Goal: Task Accomplishment & Management: Manage account settings

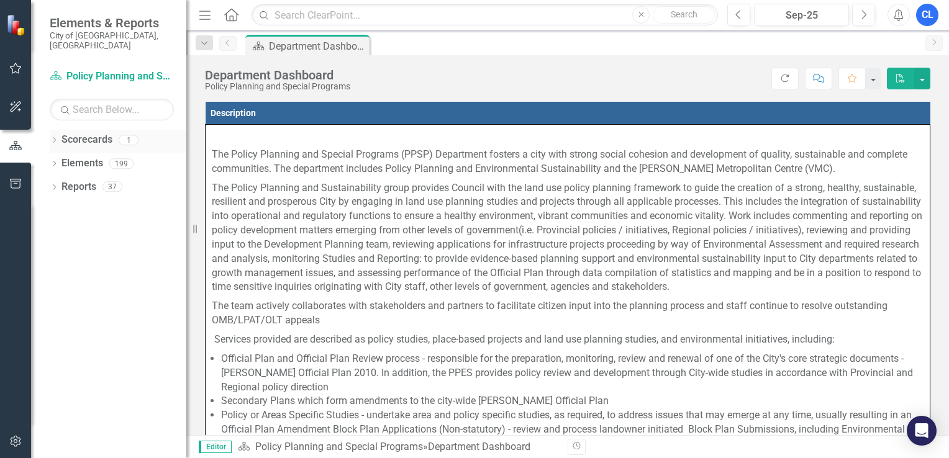
click at [55, 138] on icon "Dropdown" at bounding box center [54, 141] width 9 height 7
click at [129, 156] on link "Policy Planning and Special Programs" at bounding box center [127, 163] width 118 height 14
click at [155, 156] on link "Policy Planning and Special Programs" at bounding box center [127, 163] width 118 height 14
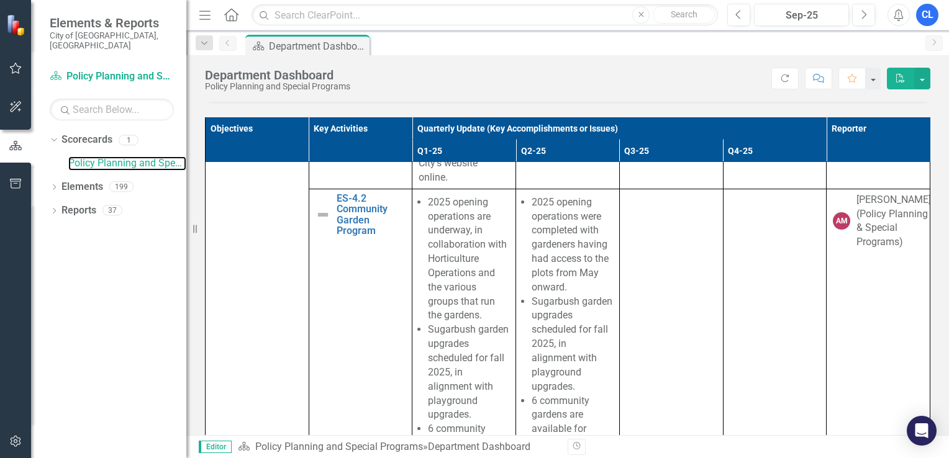
scroll to position [14845, 0]
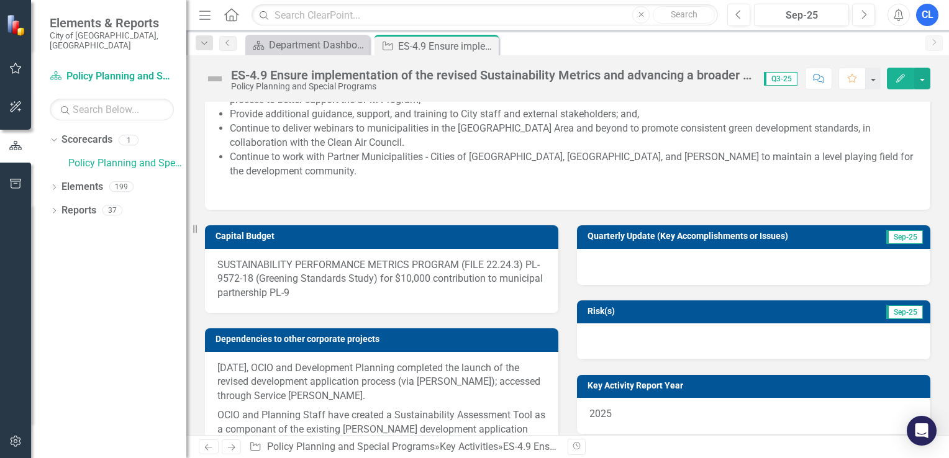
scroll to position [364, 0]
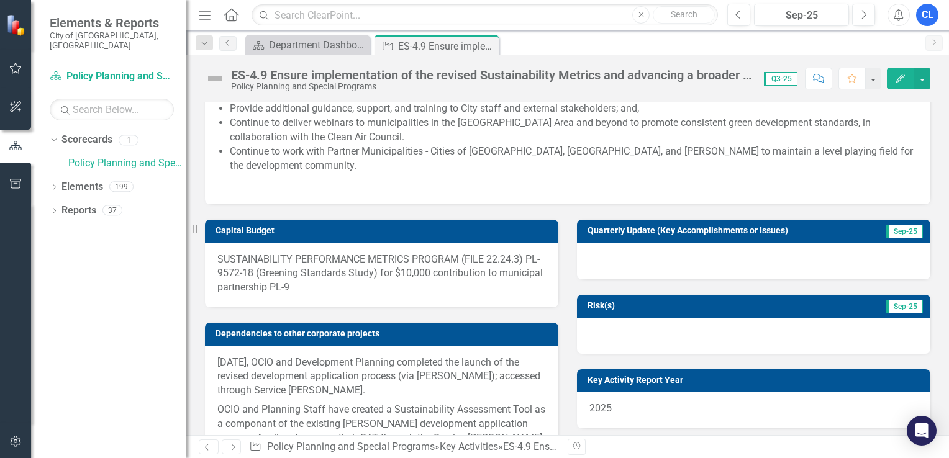
click at [754, 269] on div at bounding box center [753, 261] width 353 height 36
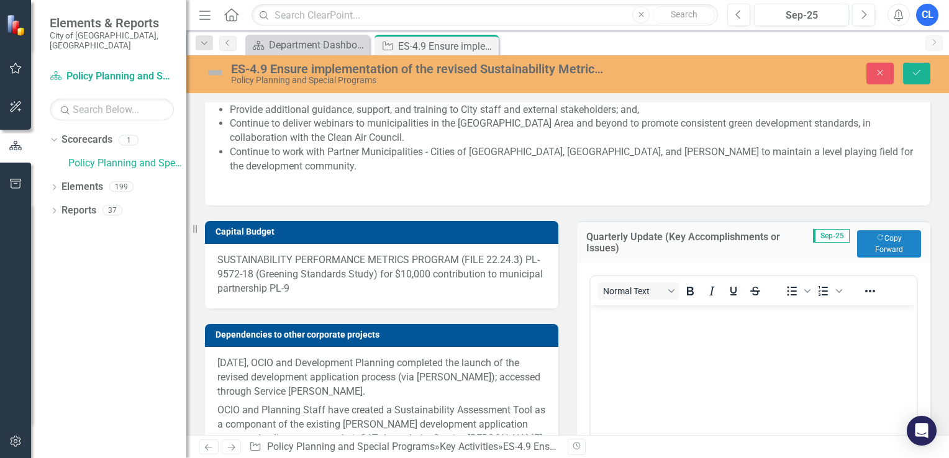
scroll to position [0, 0]
click at [889, 255] on button "Copy Forward Copy Forward" at bounding box center [889, 243] width 64 height 27
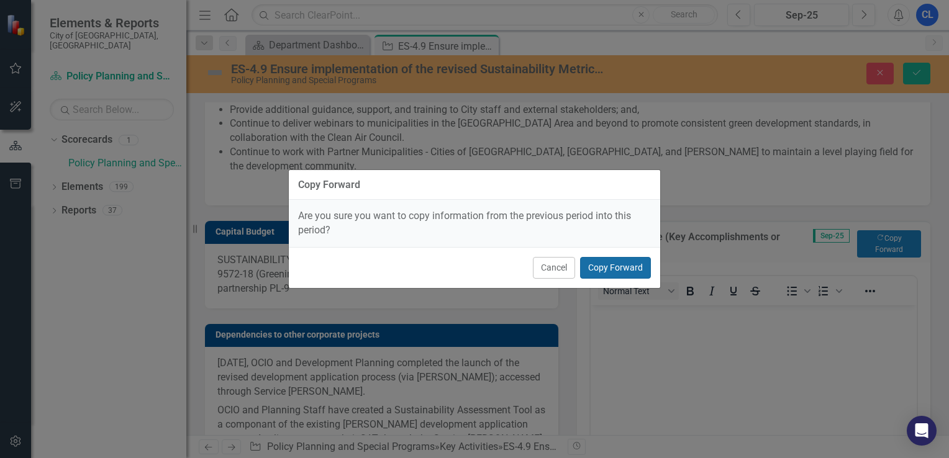
click at [613, 266] on button "Copy Forward" at bounding box center [615, 268] width 71 height 22
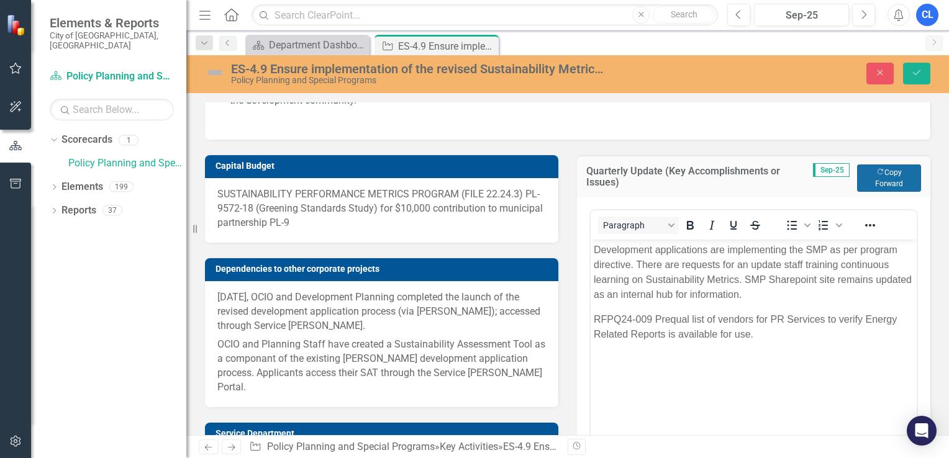
scroll to position [430, 0]
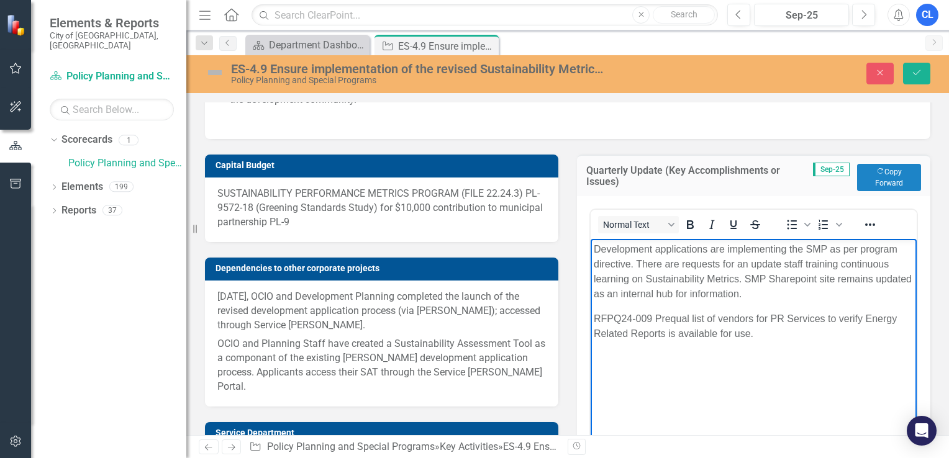
click at [771, 340] on p "RFPQ24-009 Prequal list of vendors for PR Services to verify Energy Related Rep…" at bounding box center [754, 326] width 320 height 30
click at [598, 321] on p "RFPQ24-009 Prequal list of vendors for PR Services to verify Energy Related Rep…" at bounding box center [754, 326] width 320 height 30
click at [600, 351] on p "Rich Text Area. Press ALT-0 for help." at bounding box center [754, 358] width 320 height 15
click at [618, 356] on p "Policy is being refined and finalized" at bounding box center [754, 358] width 320 height 15
click at [651, 376] on p "Policy relating to Sustainability Metrics Program is being refined and finalized" at bounding box center [754, 366] width 320 height 30
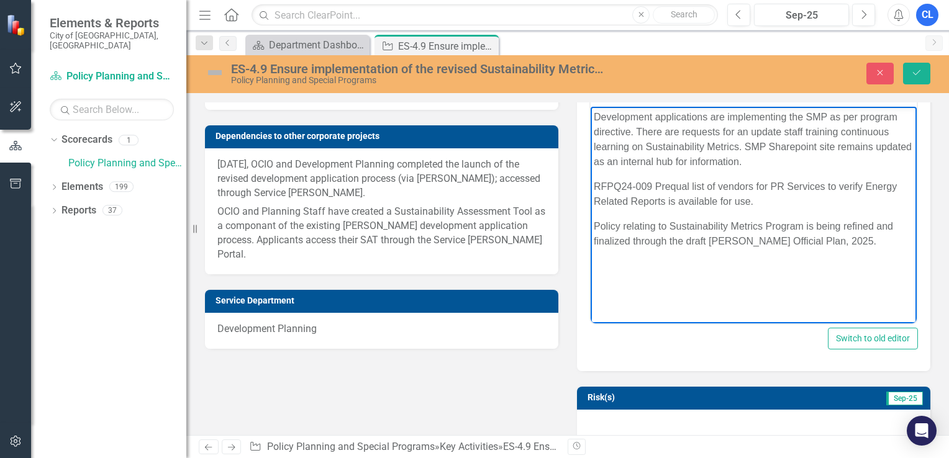
scroll to position [563, 0]
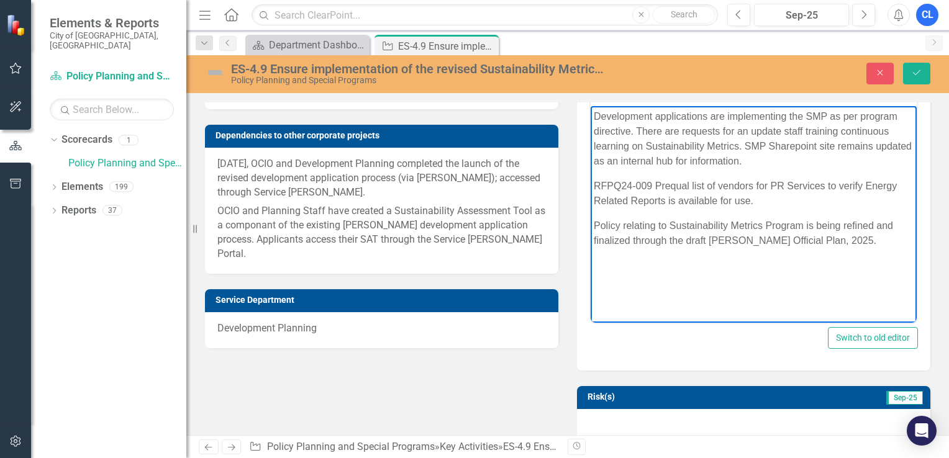
click at [212, 71] on img at bounding box center [215, 73] width 20 height 20
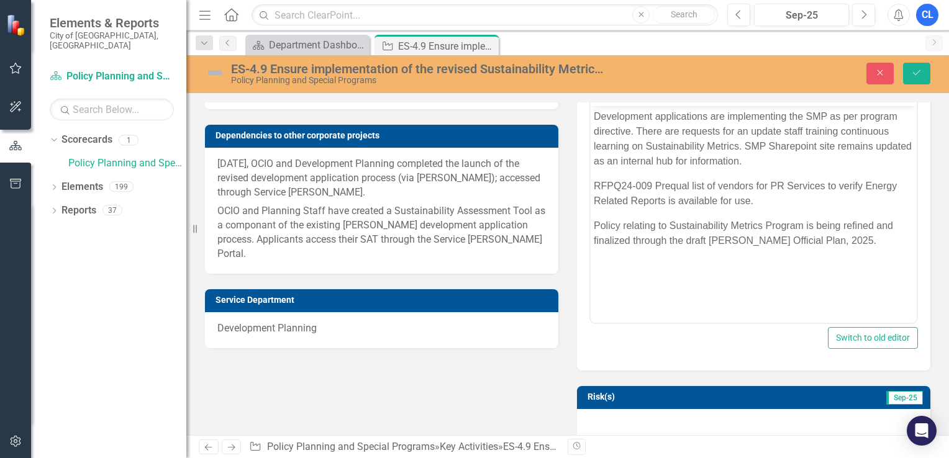
click at [212, 71] on img at bounding box center [215, 73] width 20 height 20
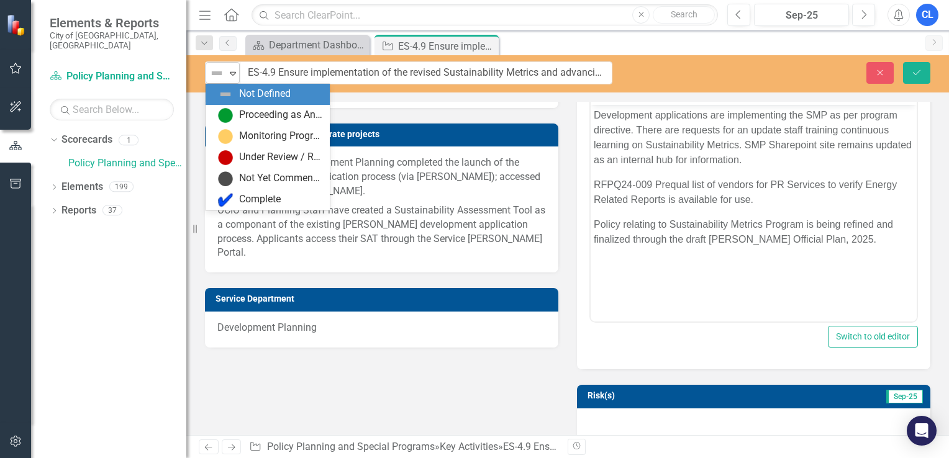
click at [214, 71] on img at bounding box center [216, 73] width 15 height 15
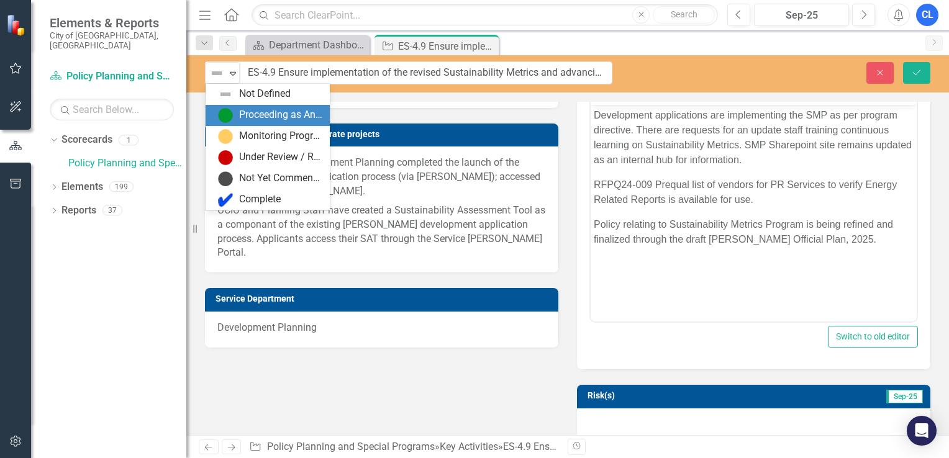
click at [232, 111] on div "Proceeding as Anticipated" at bounding box center [270, 115] width 104 height 15
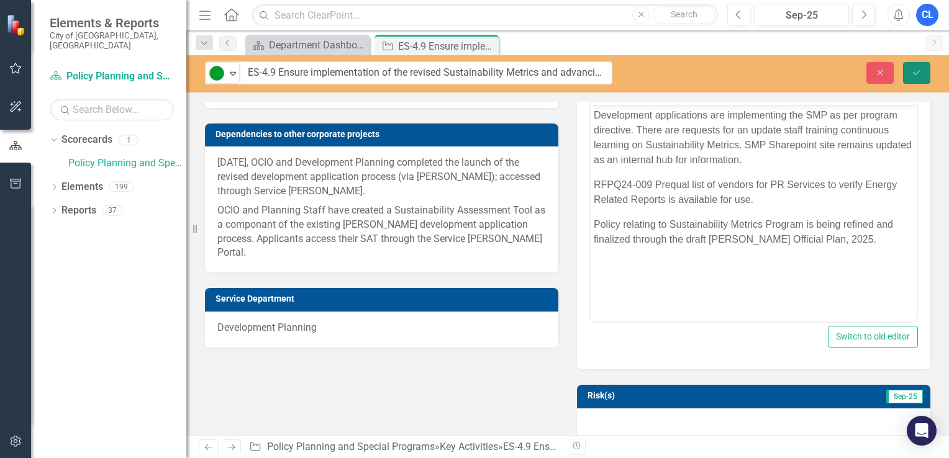
click at [924, 74] on button "Save" at bounding box center [916, 73] width 27 height 22
